Goal: Communication & Community: Connect with others

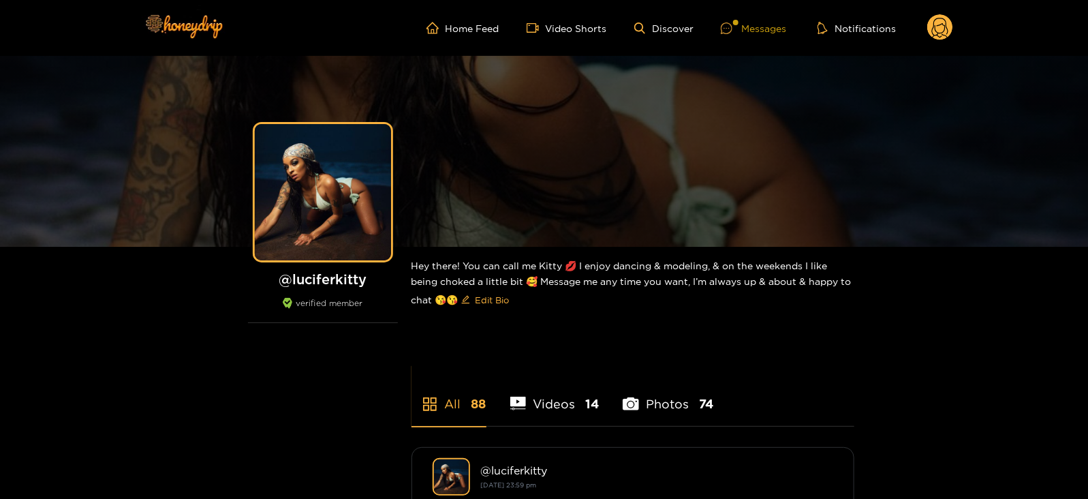
click at [739, 32] on div at bounding box center [731, 28] width 20 height 12
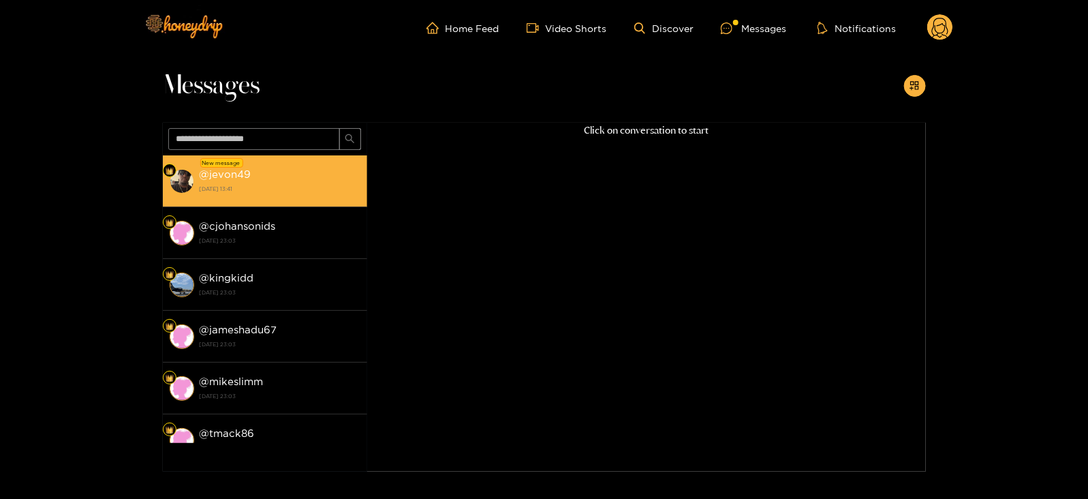
click at [340, 170] on div "@ jevon49 [DATE] 13:41" at bounding box center [280, 180] width 161 height 31
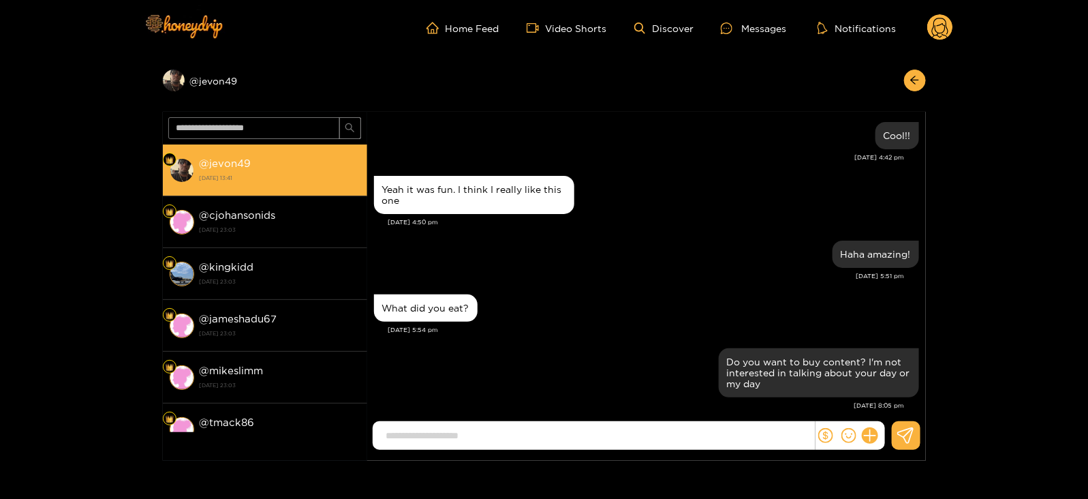
scroll to position [1342, 0]
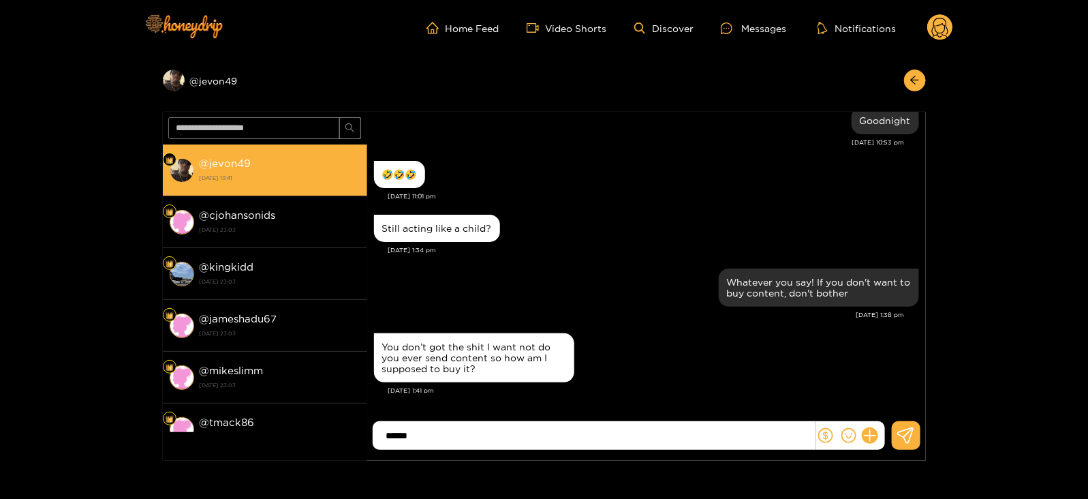
type input "******"
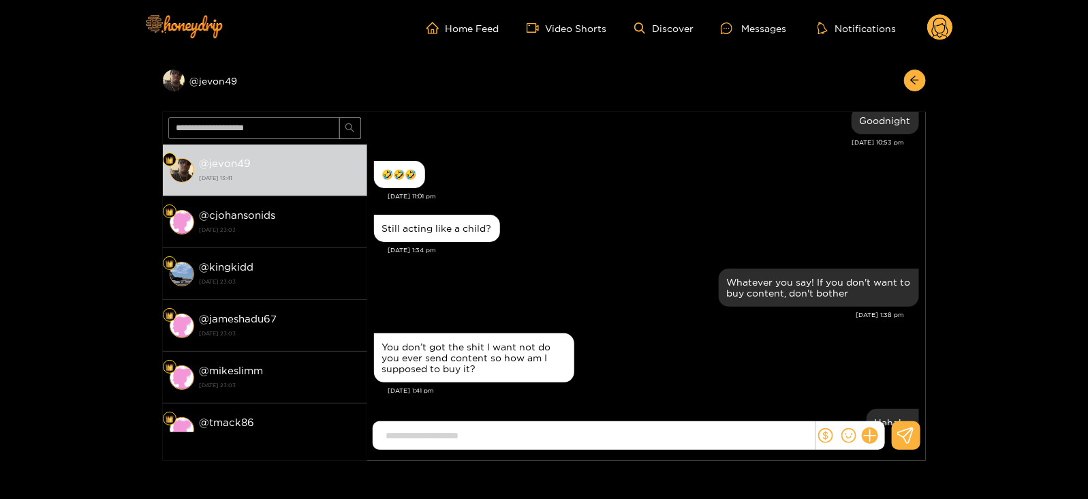
scroll to position [1396, 0]
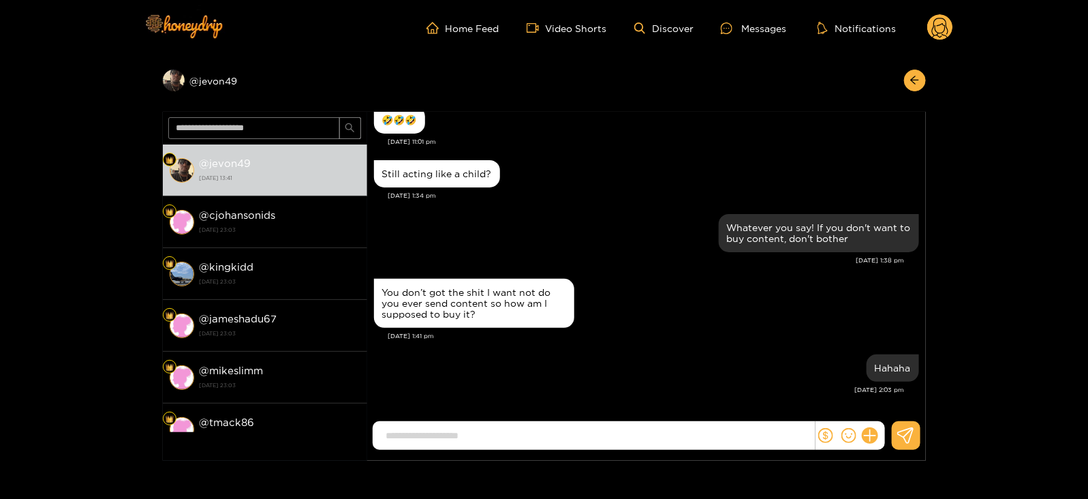
click at [549, 400] on div "Hahaha Sep. 24, 2:03 pm" at bounding box center [646, 378] width 545 height 54
click at [415, 454] on div at bounding box center [646, 441] width 558 height 40
click at [400, 445] on input at bounding box center [596, 435] width 435 height 22
paste input "********"
type input "********"
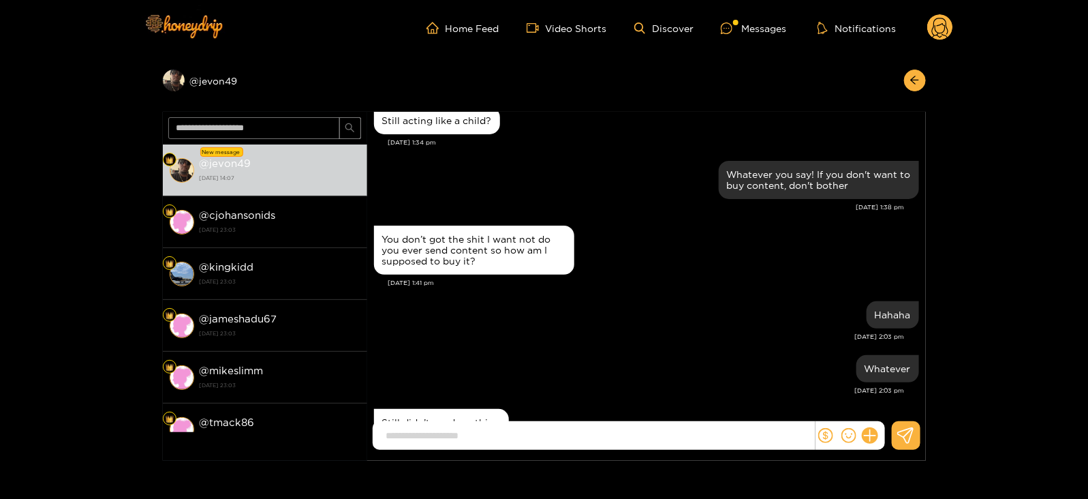
scroll to position [1503, 0]
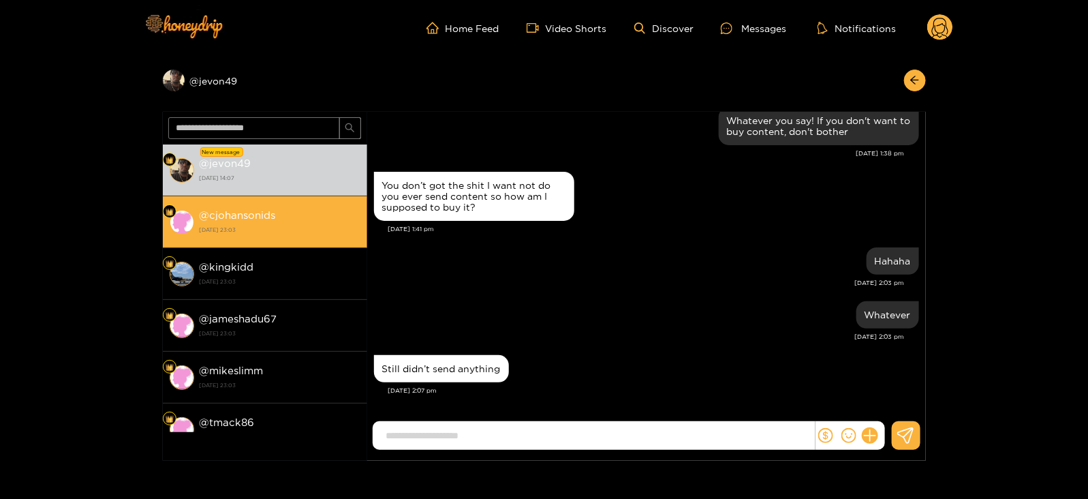
click at [306, 231] on strong "4 September 2025 23:03" at bounding box center [280, 229] width 161 height 12
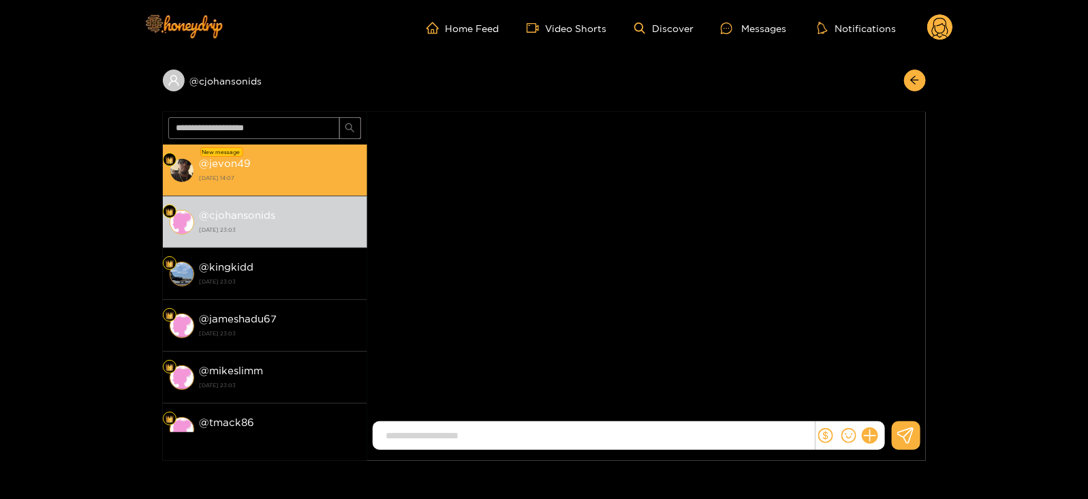
click at [313, 179] on strong "24 September 2025 14:07" at bounding box center [280, 178] width 161 height 12
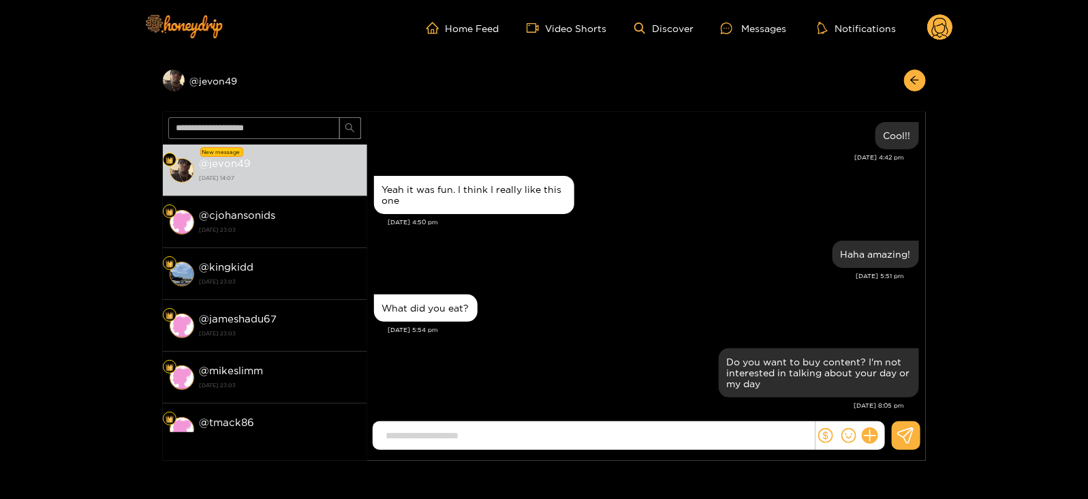
scroll to position [1503, 0]
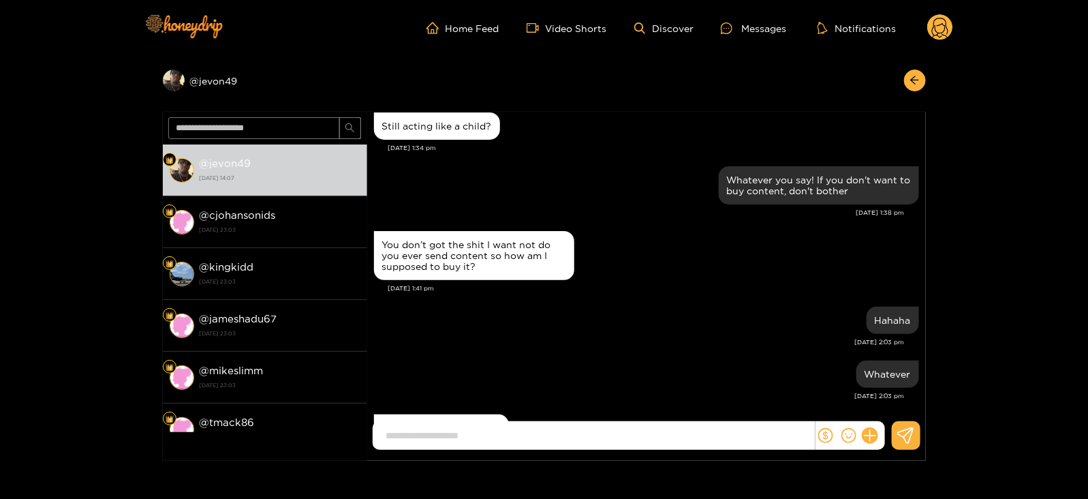
click at [932, 17] on circle at bounding box center [940, 27] width 26 height 26
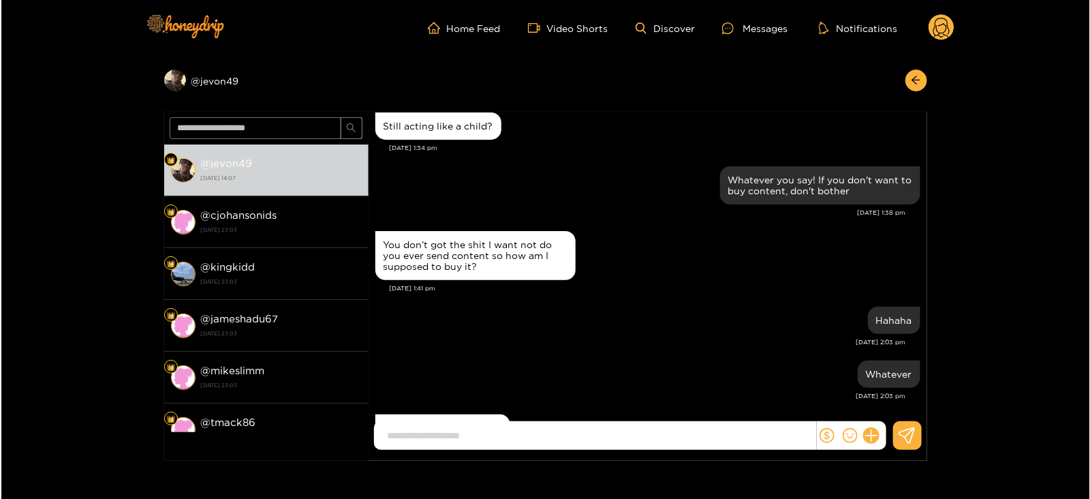
scroll to position [1562, 0]
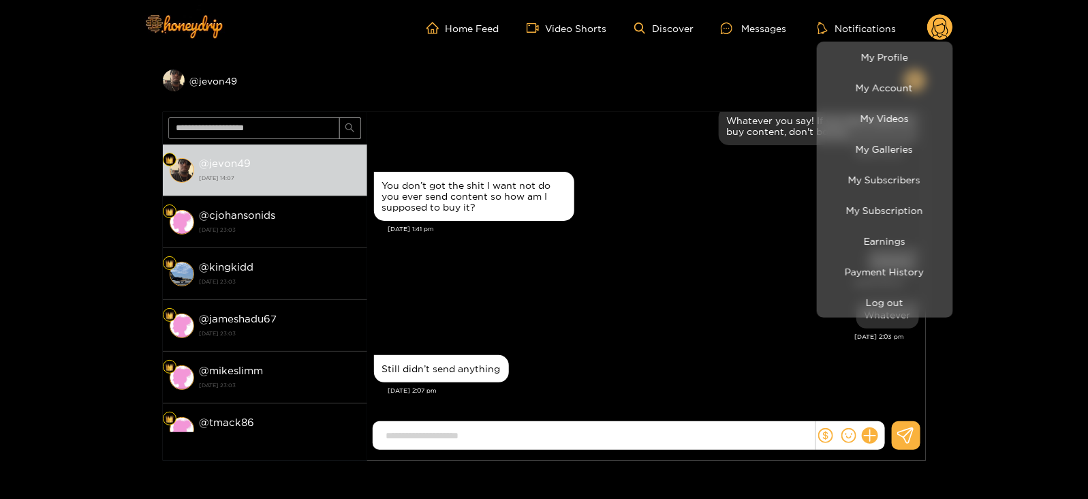
click at [938, 25] on div at bounding box center [544, 249] width 1088 height 499
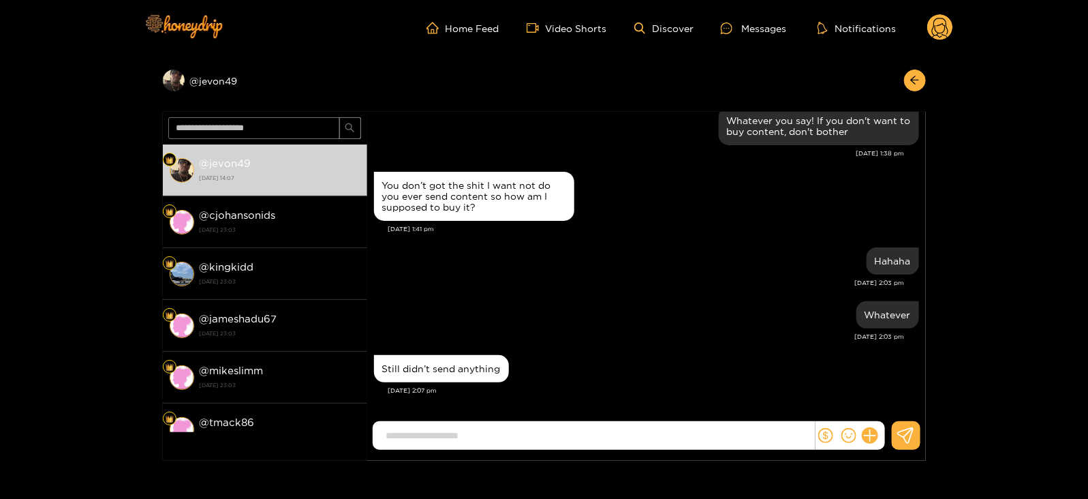
click at [938, 25] on icon at bounding box center [940, 30] width 16 height 24
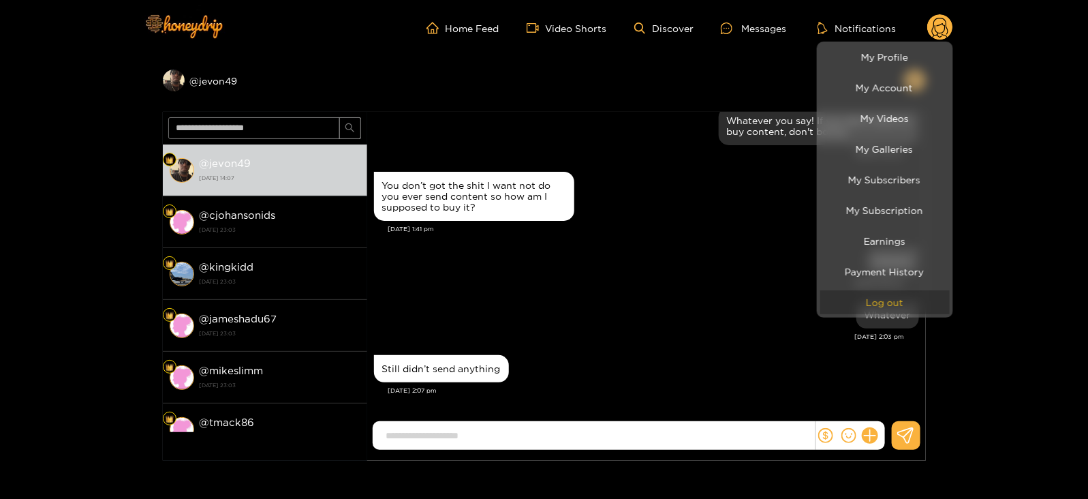
click at [868, 300] on button "Log out" at bounding box center [884, 302] width 129 height 24
